Goal: Information Seeking & Learning: Learn about a topic

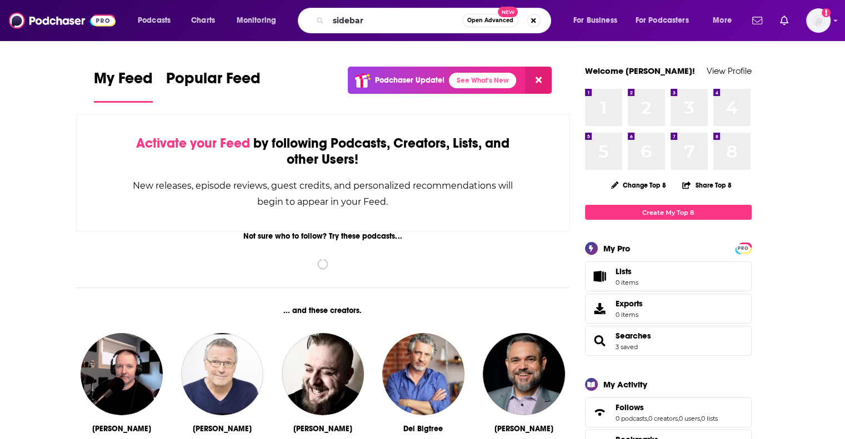
type input "sidebar"
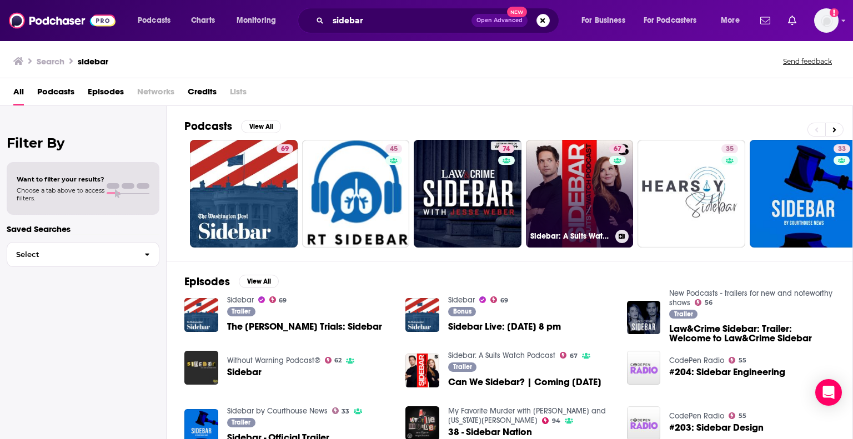
click at [586, 195] on link "67 Sidebar: A Suits Watch Podcast" at bounding box center [580, 194] width 108 height 108
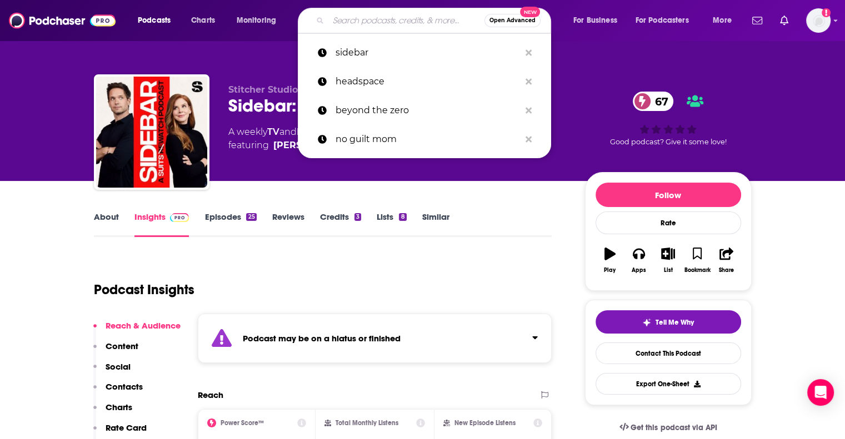
click at [370, 19] on input "Search podcasts, credits, & more..." at bounding box center [406, 21] width 156 height 18
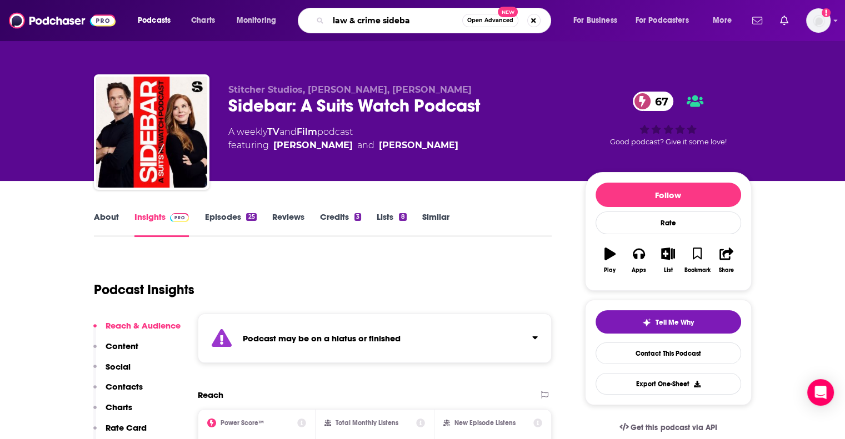
type input "law & crime sidebar"
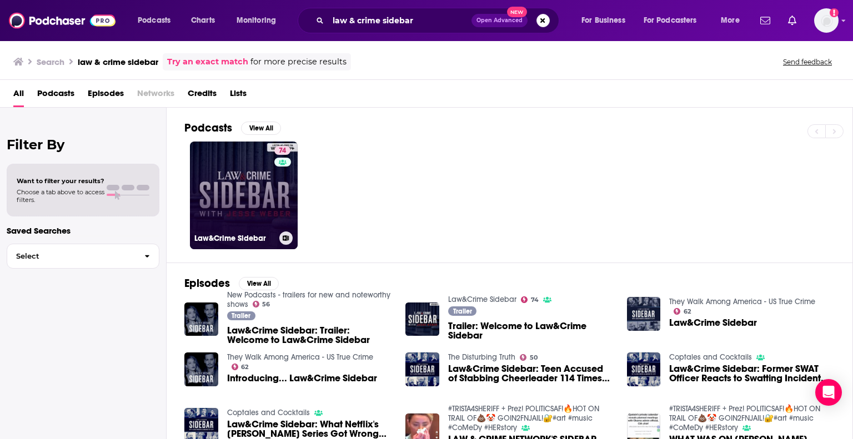
click at [245, 195] on link "74 Law&Crime Sidebar" at bounding box center [244, 196] width 108 height 108
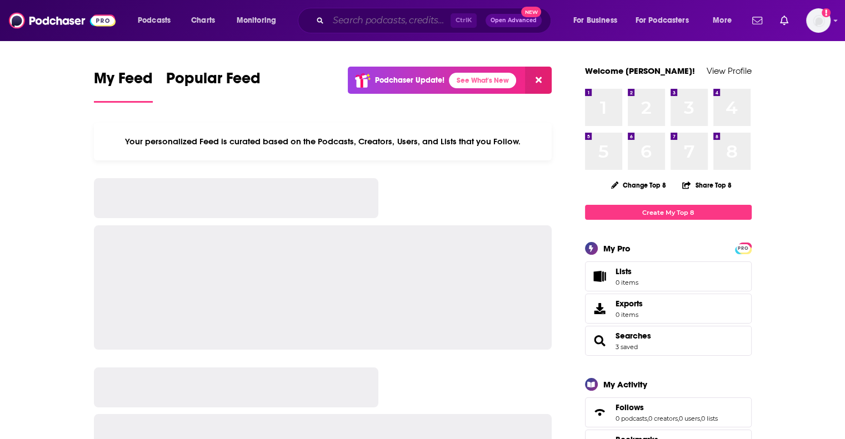
click at [350, 13] on input "Search podcasts, credits, & more..." at bounding box center [389, 21] width 122 height 18
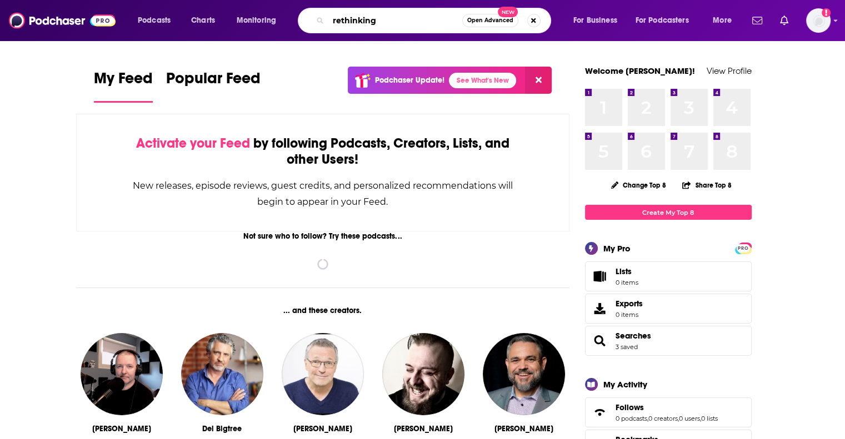
type input "rethinking"
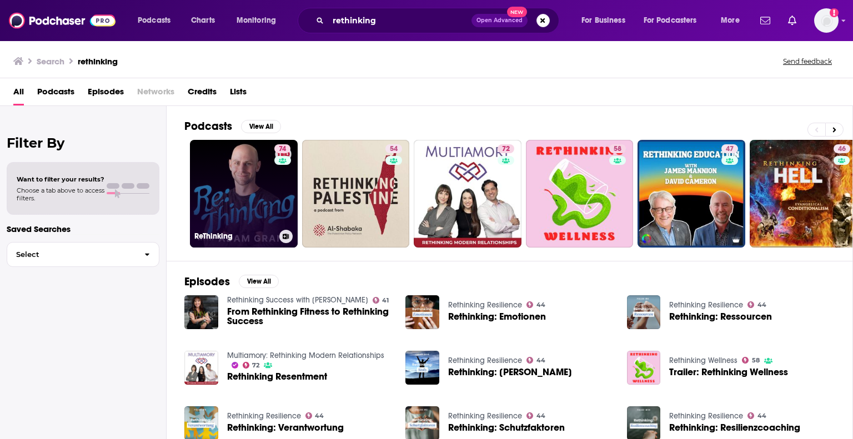
click at [255, 178] on link "74 ReThinking" at bounding box center [244, 194] width 108 height 108
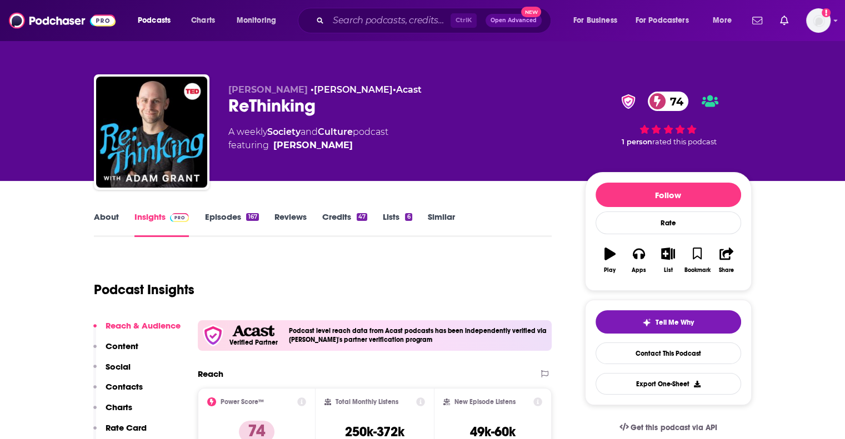
click at [101, 222] on link "About" at bounding box center [106, 225] width 25 height 26
